Goal: Information Seeking & Learning: Find specific fact

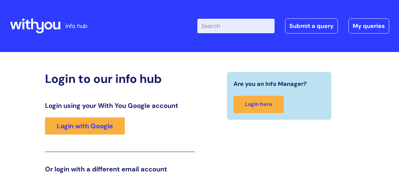
scroll to position [102, 0]
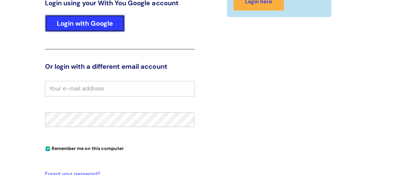
click at [82, 20] on link "Login with Google" at bounding box center [85, 23] width 80 height 17
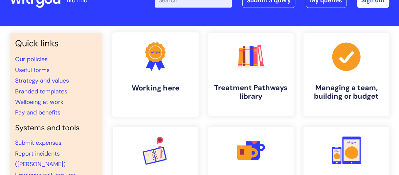
scroll to position [26, 0]
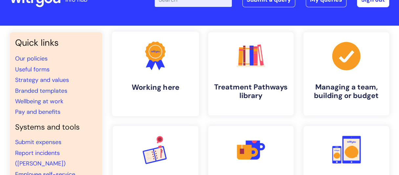
click at [177, 97] on link ".cls-1{fill:#f89b22;}.cls-1,.cls-2,.cls-3{stroke-width:0px;}.cls-2{fill:#2d3cff…" at bounding box center [155, 74] width 87 height 84
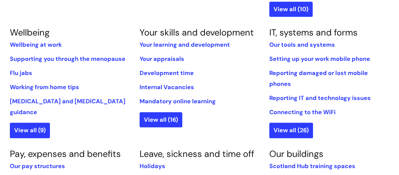
scroll to position [279, 0]
click at [72, 86] on link "Working from home tips" at bounding box center [44, 87] width 69 height 8
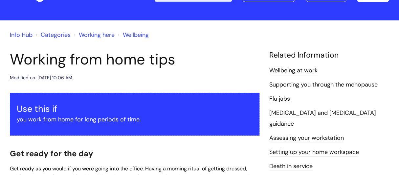
scroll to position [31, 0]
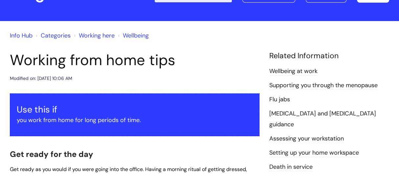
click at [59, 37] on link "Categories" at bounding box center [56, 36] width 30 height 8
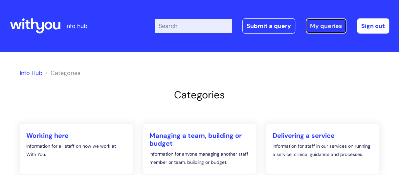
click at [315, 26] on link "My queries" at bounding box center [326, 25] width 41 height 15
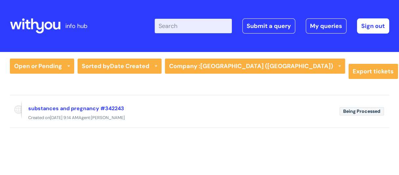
click at [51, 26] on icon at bounding box center [48, 26] width 8 height 8
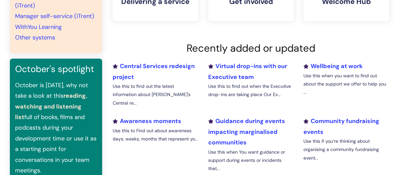
scroll to position [206, 0]
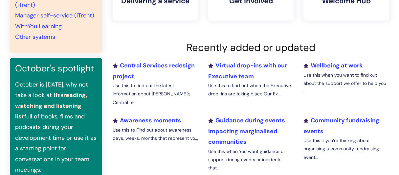
click at [45, 96] on link "reading, watching and listening list" at bounding box center [51, 105] width 72 height 29
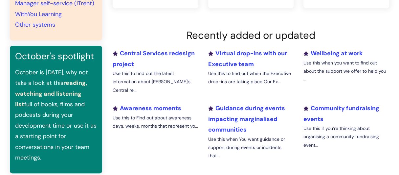
click at [229, 57] on li "Virtual drop-ins with our Executive team Use this to find out when the Executiv…" at bounding box center [251, 73] width 96 height 51
click at [228, 54] on link "Virtual drop-ins with our Executive team" at bounding box center [247, 58] width 79 height 18
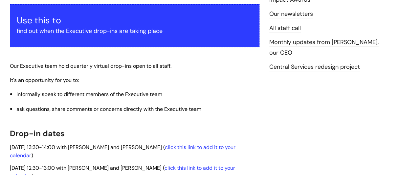
scroll to position [231, 0]
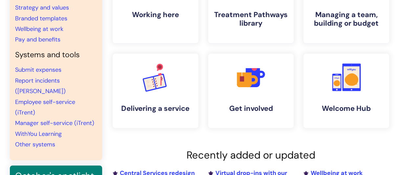
scroll to position [99, 0]
click at [46, 40] on link "Pay and benefits" at bounding box center [37, 39] width 45 height 8
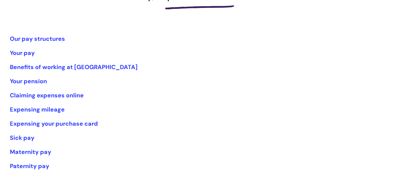
scroll to position [114, 0]
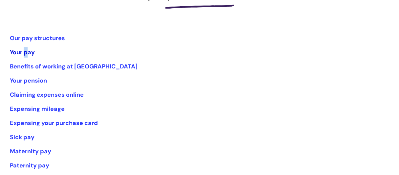
drag, startPoint x: 29, startPoint y: 56, endPoint x: 23, endPoint y: 52, distance: 6.4
click at [23, 52] on li "Your pay" at bounding box center [199, 52] width 379 height 11
click at [23, 52] on link "Your pay" at bounding box center [22, 52] width 25 height 8
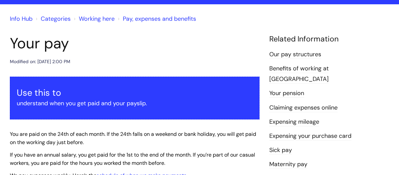
scroll to position [49, 0]
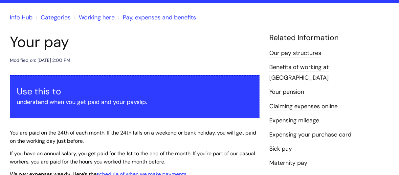
click at [280, 53] on link "Our pay structures" at bounding box center [295, 53] width 52 height 9
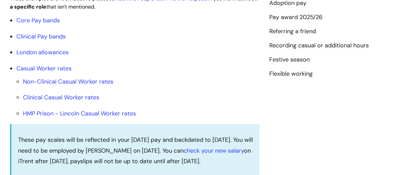
scroll to position [237, 0]
click at [43, 21] on link "Core Pay bands" at bounding box center [37, 20] width 43 height 8
click at [51, 22] on link "Core Pay bands" at bounding box center [37, 20] width 43 height 8
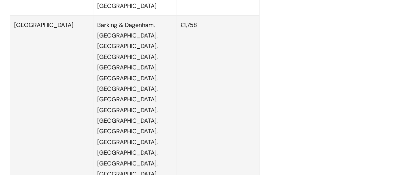
scroll to position [1539, 0]
